Goal: Ask a question: Seek information or help from site administrators or community

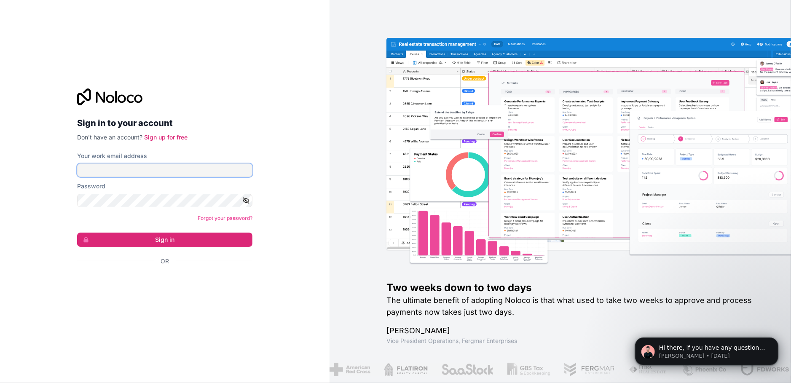
type input "pedropais@gpa-sroc.pt"
click at [178, 237] on button "Sign in" at bounding box center [164, 240] width 175 height 14
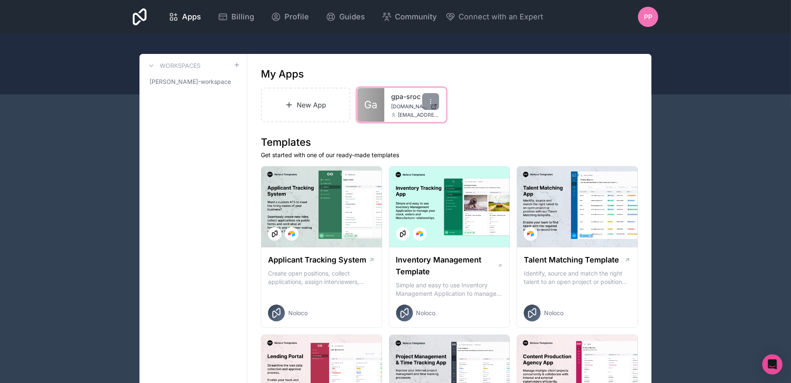
click at [392, 103] on span "gpa-sroc.noloco.co" at bounding box center [409, 106] width 36 height 7
click at [429, 100] on icon at bounding box center [430, 101] width 7 height 7
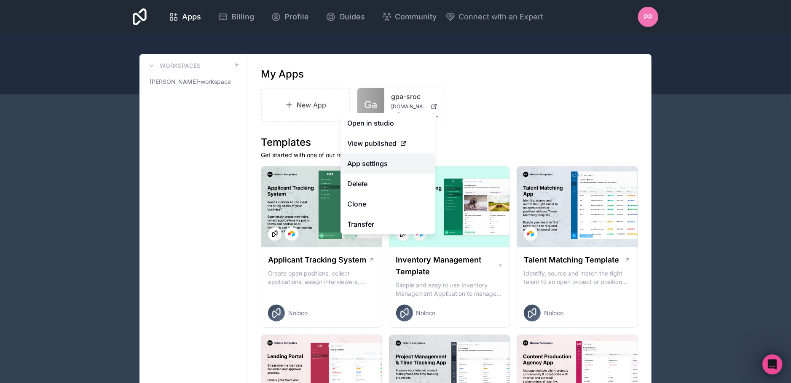
click at [382, 164] on link "App settings" at bounding box center [388, 163] width 94 height 20
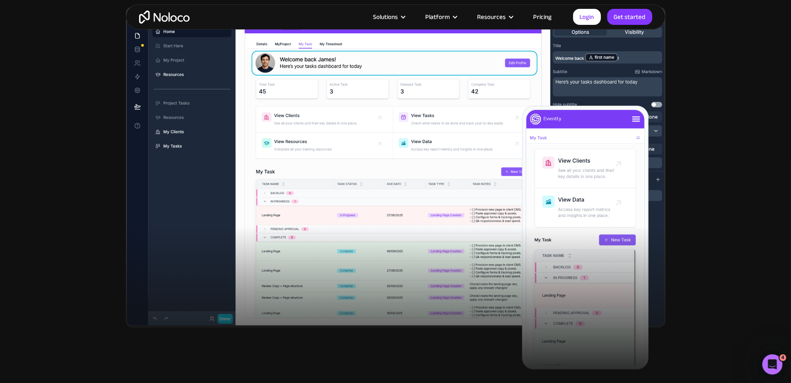
click at [540, 20] on link "Pricing" at bounding box center [543, 16] width 40 height 11
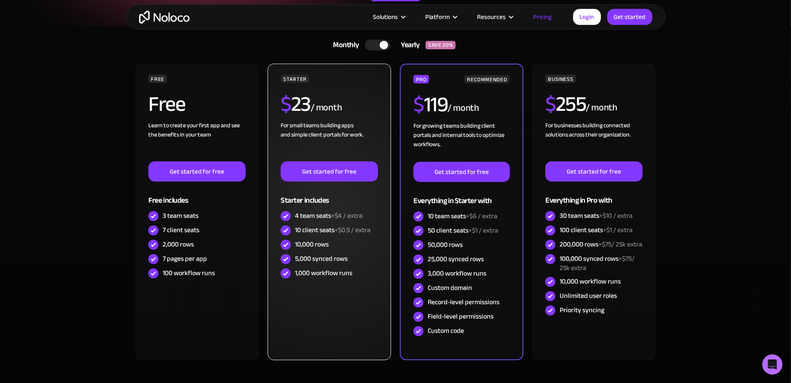
scroll to position [178, 0]
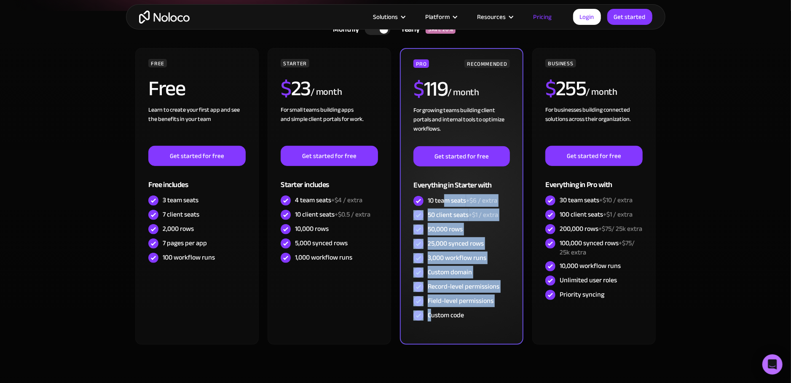
drag, startPoint x: 443, startPoint y: 198, endPoint x: 432, endPoint y: 320, distance: 123.1
click at [432, 320] on div "PRO RECOMMENDED $ 119 / month For growing teams building client portals and int…" at bounding box center [462, 190] width 96 height 263
click at [432, 320] on div "Custom code" at bounding box center [446, 315] width 36 height 9
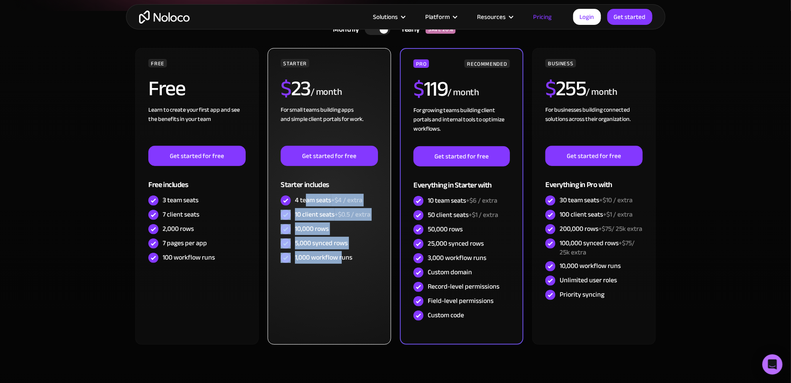
drag, startPoint x: 307, startPoint y: 199, endPoint x: 341, endPoint y: 271, distance: 79.4
click at [341, 271] on div "STARTER $ 23 / month For small teams building apps and simple client portals fo…" at bounding box center [329, 196] width 123 height 297
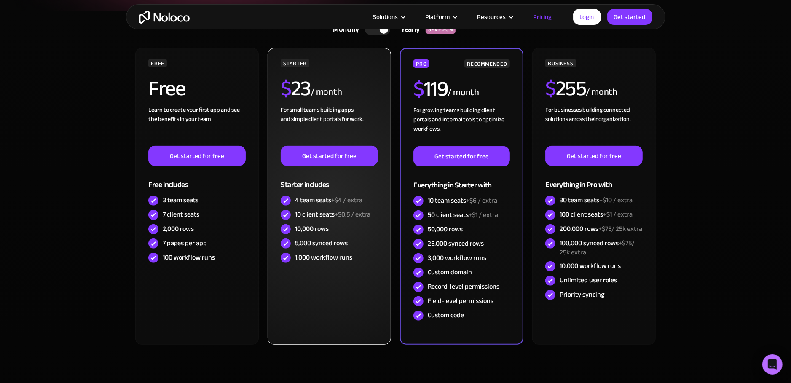
click at [341, 271] on div "STARTER $ 23 / month For small teams building apps and simple client portals fo…" at bounding box center [329, 196] width 123 height 297
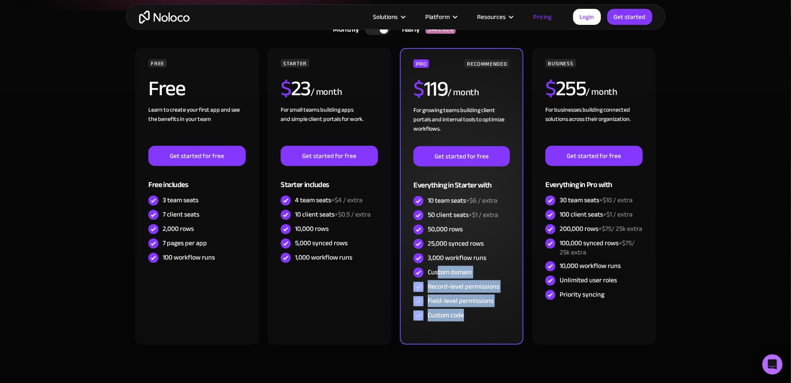
drag, startPoint x: 475, startPoint y: 317, endPoint x: 439, endPoint y: 269, distance: 59.5
click at [439, 269] on div "PRO RECOMMENDED $ 119 / month For growing teams building client portals and int…" at bounding box center [462, 190] width 96 height 263
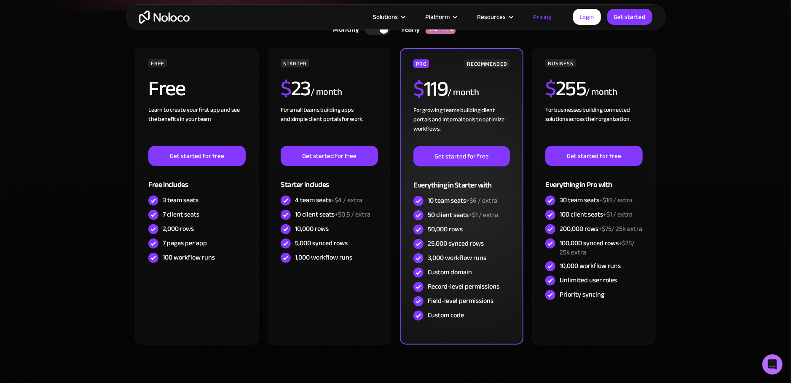
click at [439, 269] on div "Custom domain" at bounding box center [450, 272] width 44 height 9
click at [438, 270] on div "Custom domain" at bounding box center [450, 272] width 44 height 9
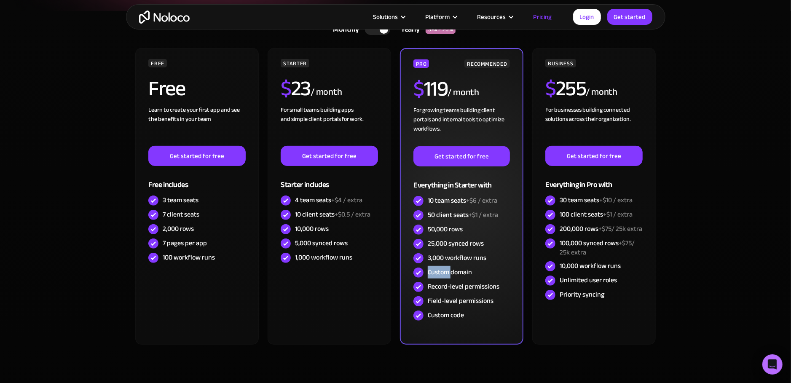
click at [438, 270] on div "Custom domain" at bounding box center [450, 272] width 44 height 9
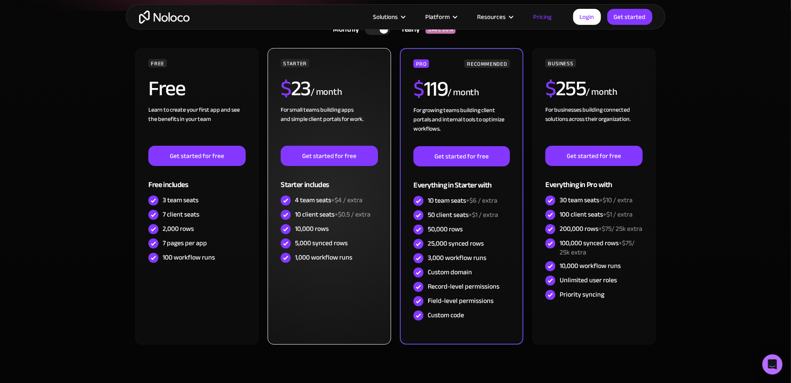
click at [342, 257] on div "1,000 workflow runs" at bounding box center [323, 257] width 57 height 9
click at [333, 260] on div "1,000 workflow runs" at bounding box center [323, 257] width 57 height 9
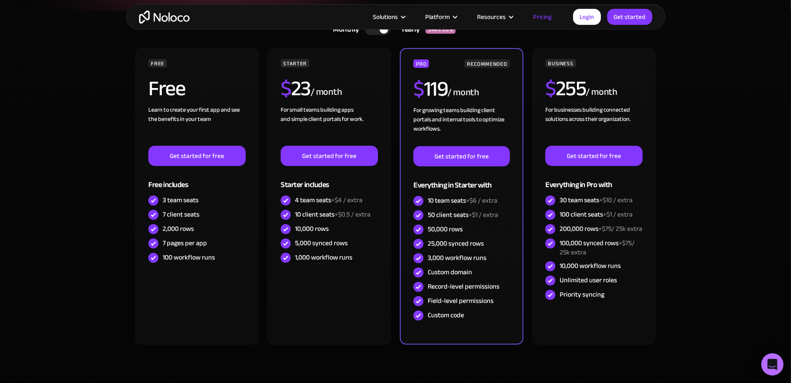
click at [773, 361] on icon "Open Intercom Messenger" at bounding box center [773, 364] width 10 height 11
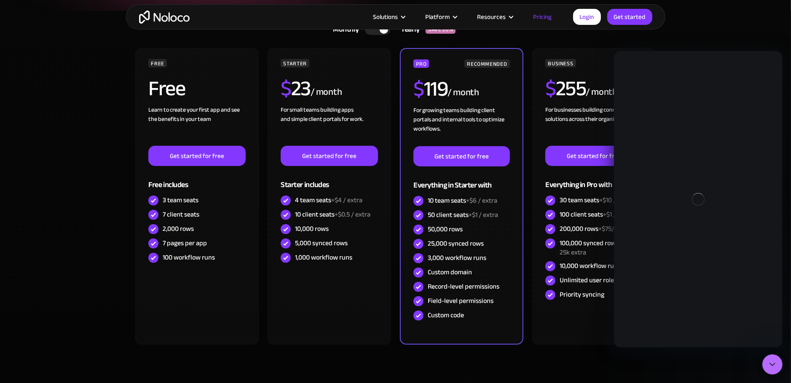
scroll to position [0, 0]
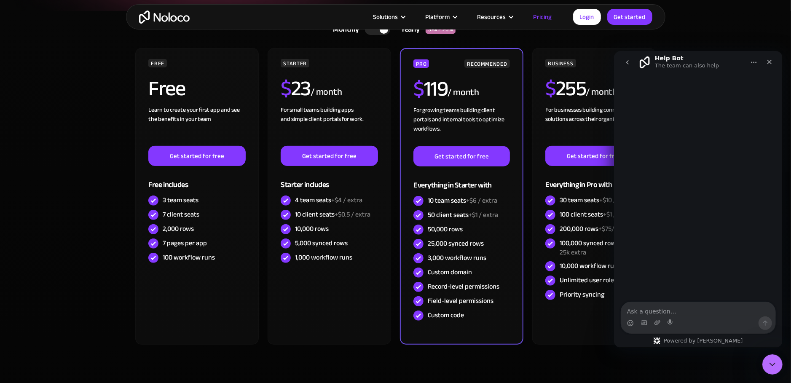
click at [659, 312] on textarea "Ask a question…" at bounding box center [698, 309] width 154 height 14
type textarea "Talk to operator"
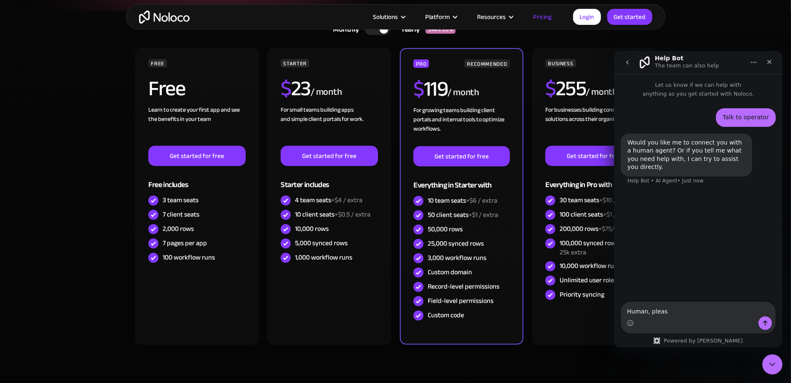
type textarea "Human, please"
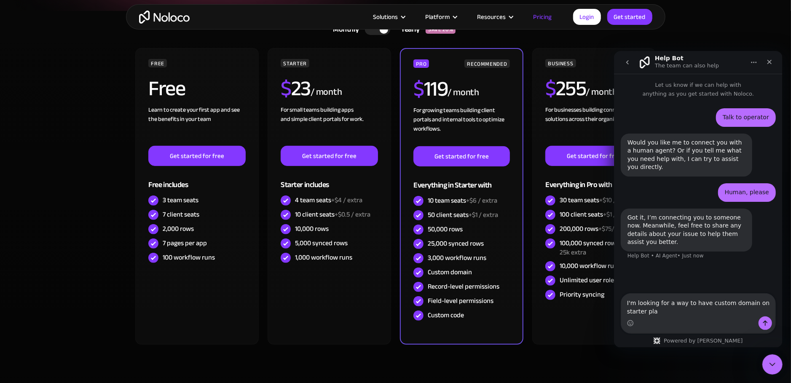
type textarea "I'm looking for a way to have custom domain on starter plan"
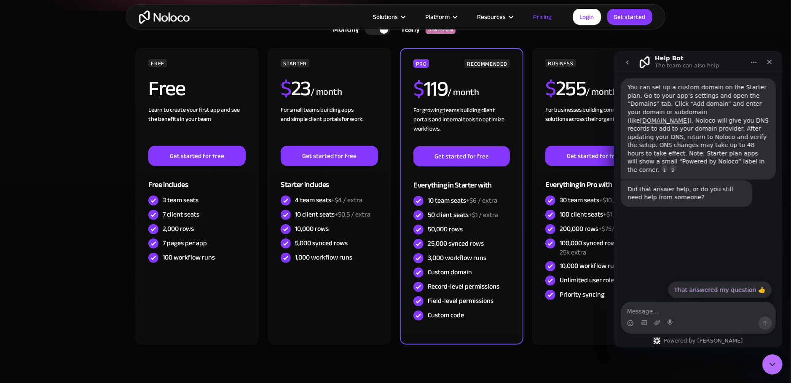
scroll to position [214, 0]
click at [693, 304] on textarea "Message…" at bounding box center [698, 309] width 154 height 14
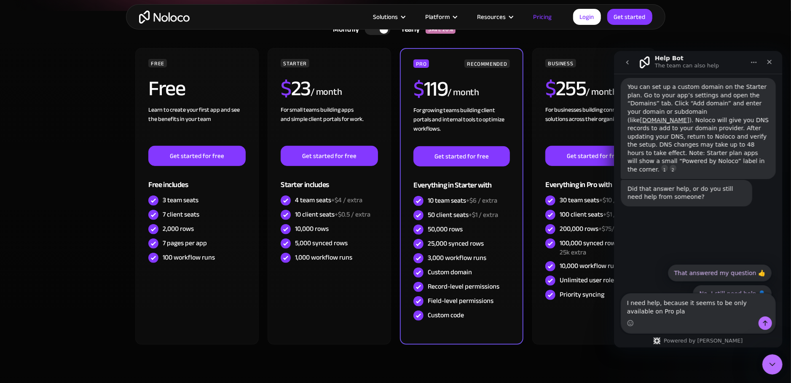
type textarea "I need help, because it seems to be only available on Pro plan"
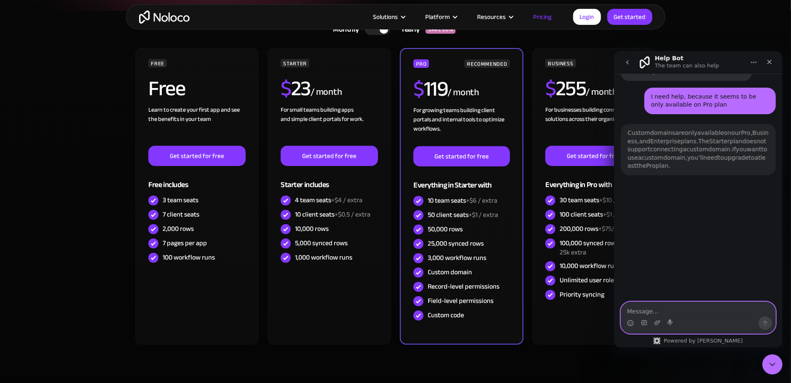
scroll to position [338, 0]
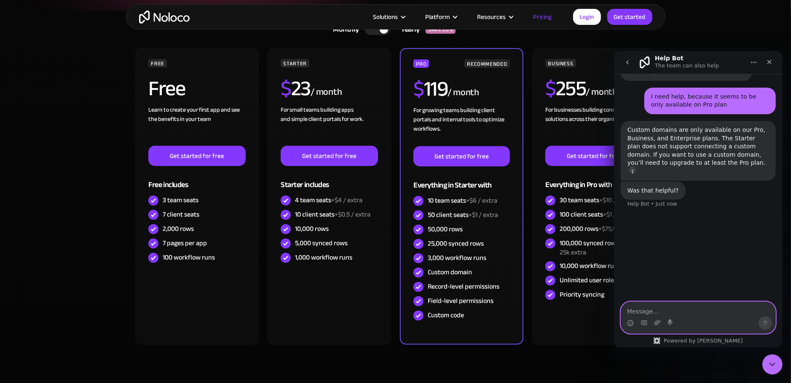
click at [702, 307] on textarea "Message…" at bounding box center [698, 309] width 154 height 14
type textarea "No"
type textarea "Please let me talk to a humn"
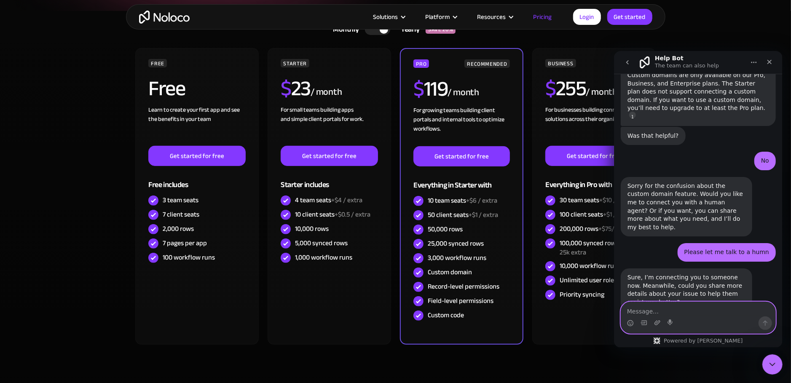
scroll to position [396, 0]
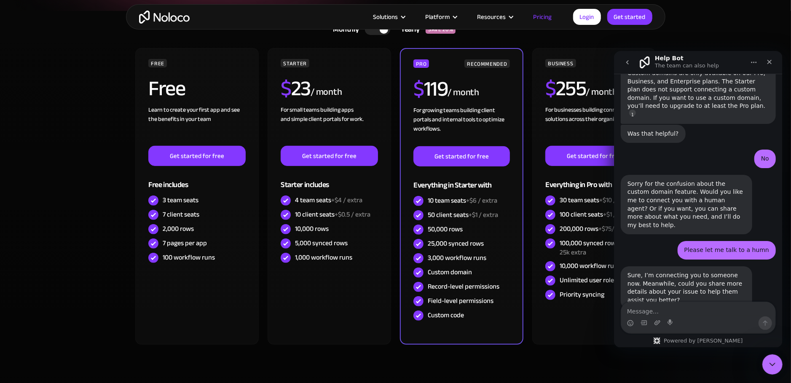
click at [723, 316] on div "Intercom messenger" at bounding box center [698, 322] width 154 height 13
click at [724, 316] on textarea "Message…" at bounding box center [698, 309] width 154 height 14
click at [730, 307] on textarea "Message…" at bounding box center [698, 309] width 154 height 14
type textarea "No"
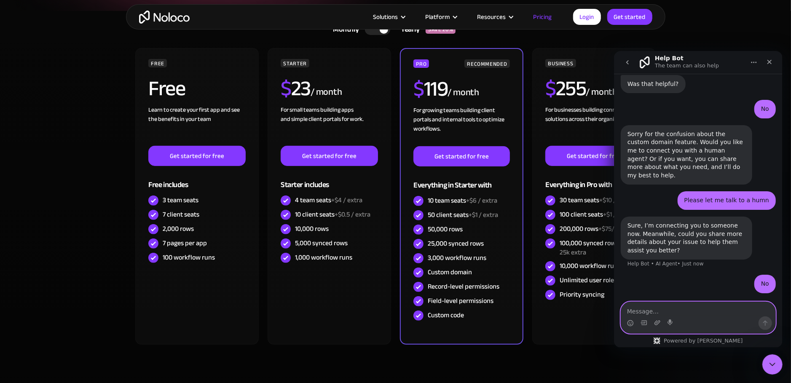
scroll to position [449, 0]
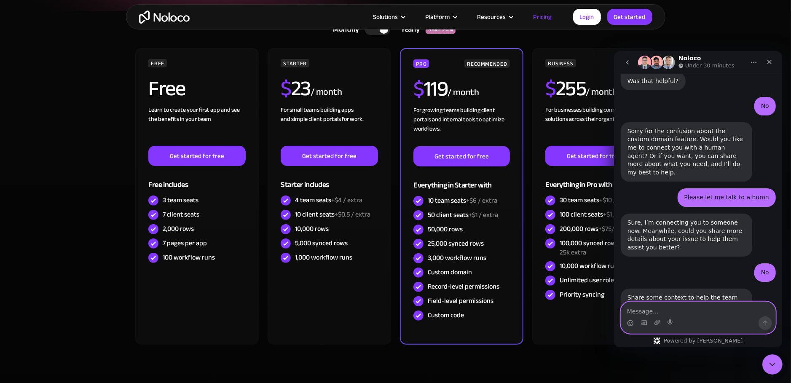
click at [675, 311] on textarea "Message…" at bounding box center [698, 309] width 154 height 14
type textarea "Custom domain"
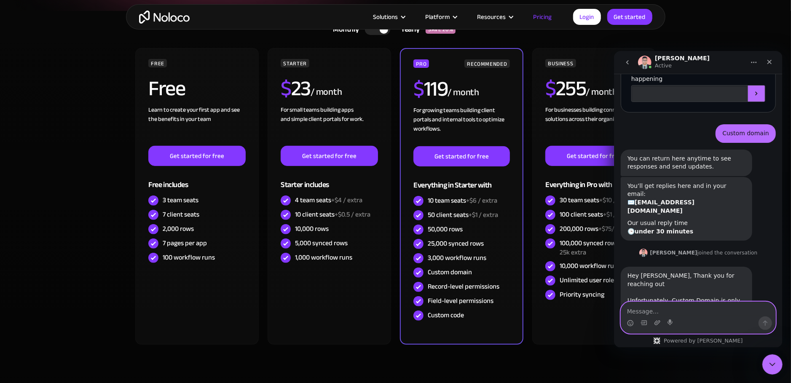
scroll to position [738, 0]
click at [684, 307] on textarea "Message…" at bounding box center [698, 309] width 154 height 14
type textarea "Hi [PERSON_NAME]"
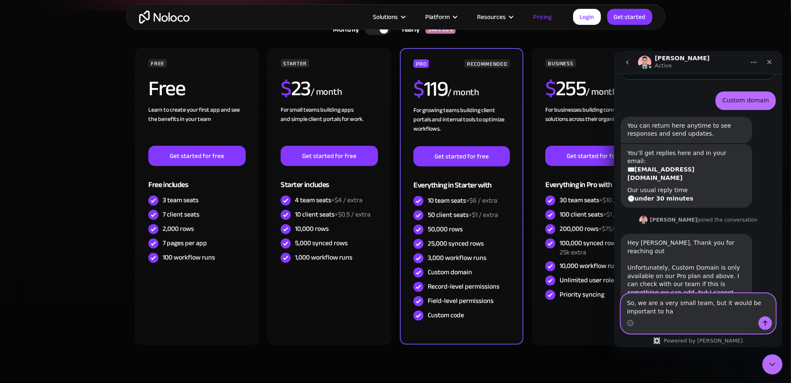
scroll to position [772, 0]
type textarea "So, we are a very small team, but it would be important to have the custom doma…"
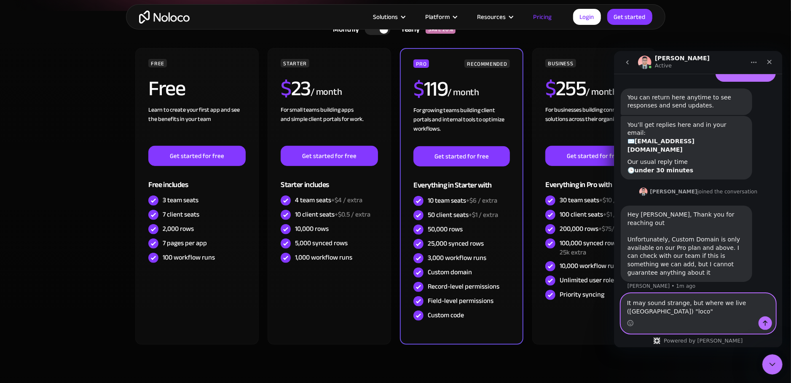
scroll to position [800, 0]
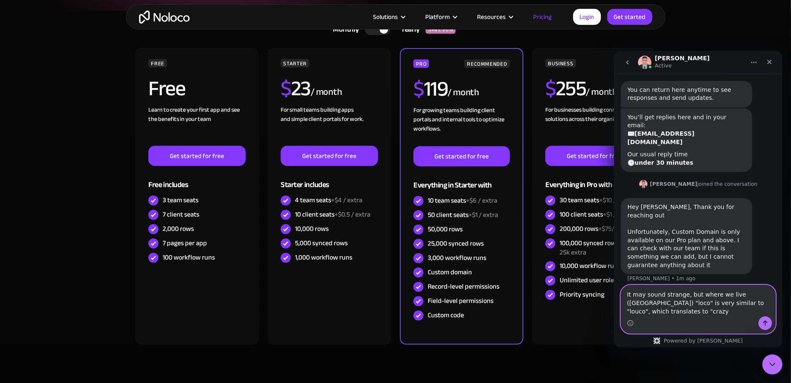
type textarea "It may sound strange, but where we live ([GEOGRAPHIC_DATA]) "loco" is very simi…"
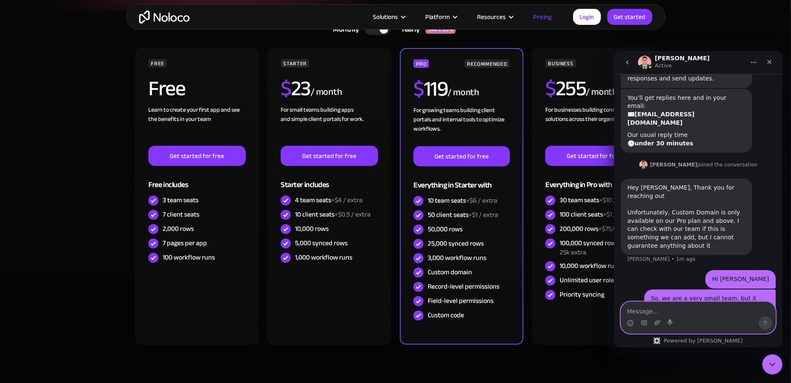
scroll to position [827, 0]
type textarea "So it gives the wrong vibes to our clients"
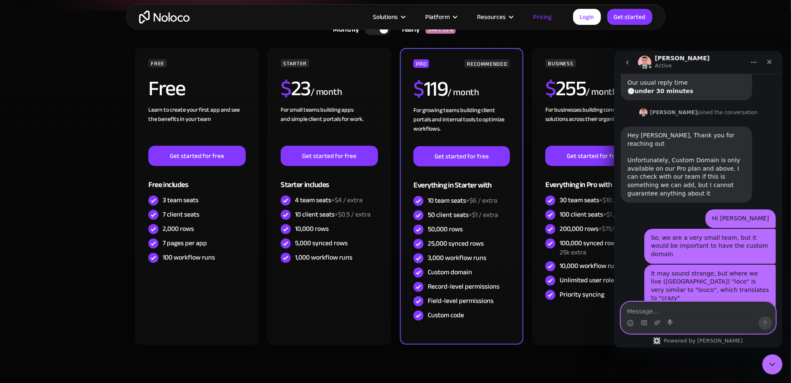
scroll to position [896, 0]
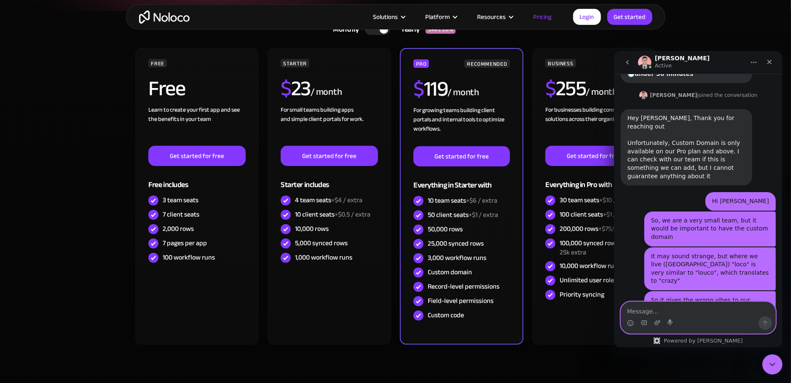
click at [680, 314] on textarea "Message…" at bounding box center [698, 309] width 154 height 14
type textarea "Thank you"
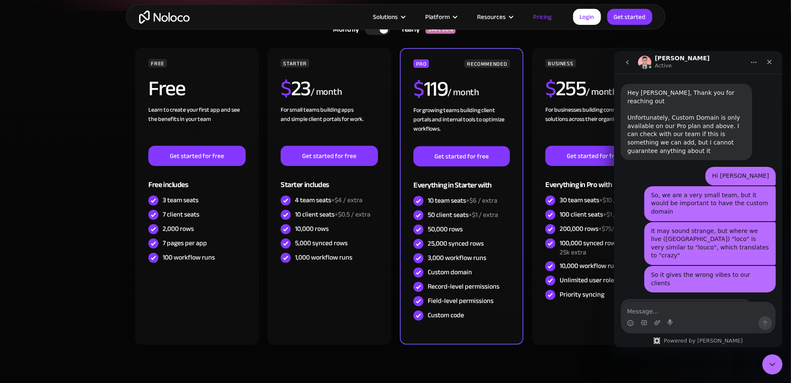
scroll to position [921, 0]
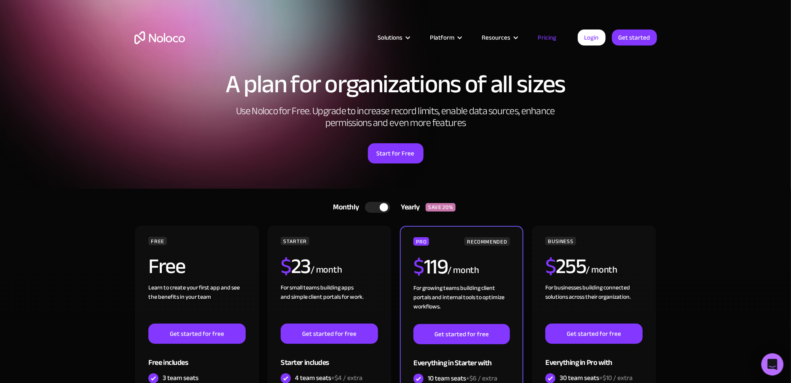
click at [768, 366] on icon "Open Intercom Messenger" at bounding box center [772, 364] width 11 height 11
